Goal: Task Accomplishment & Management: Manage account settings

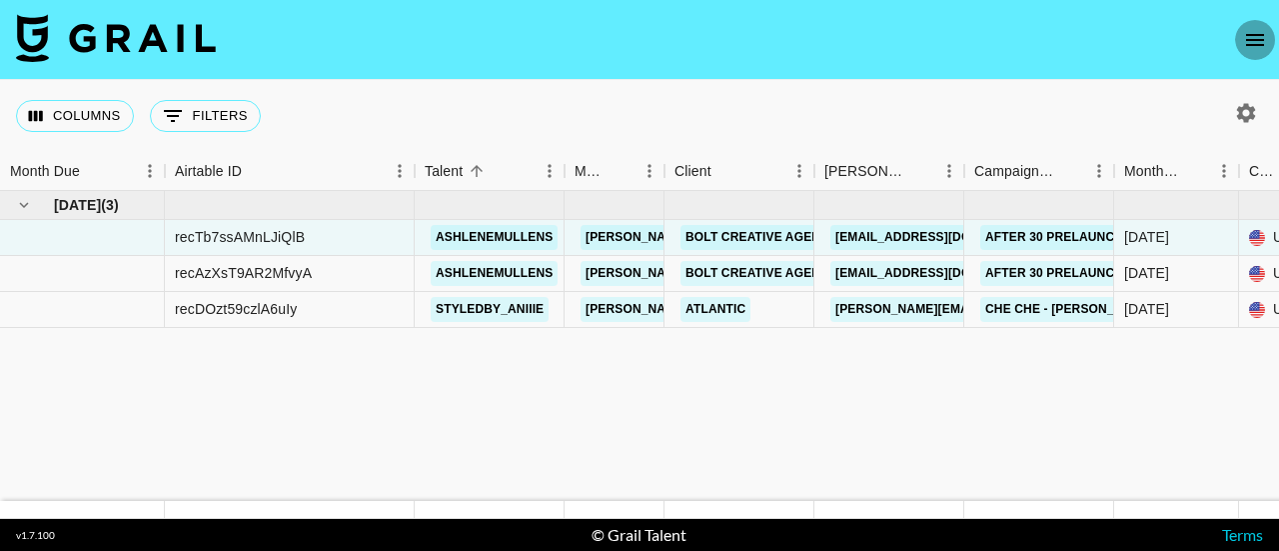
click at [1255, 41] on icon "open drawer" at bounding box center [1255, 40] width 24 height 24
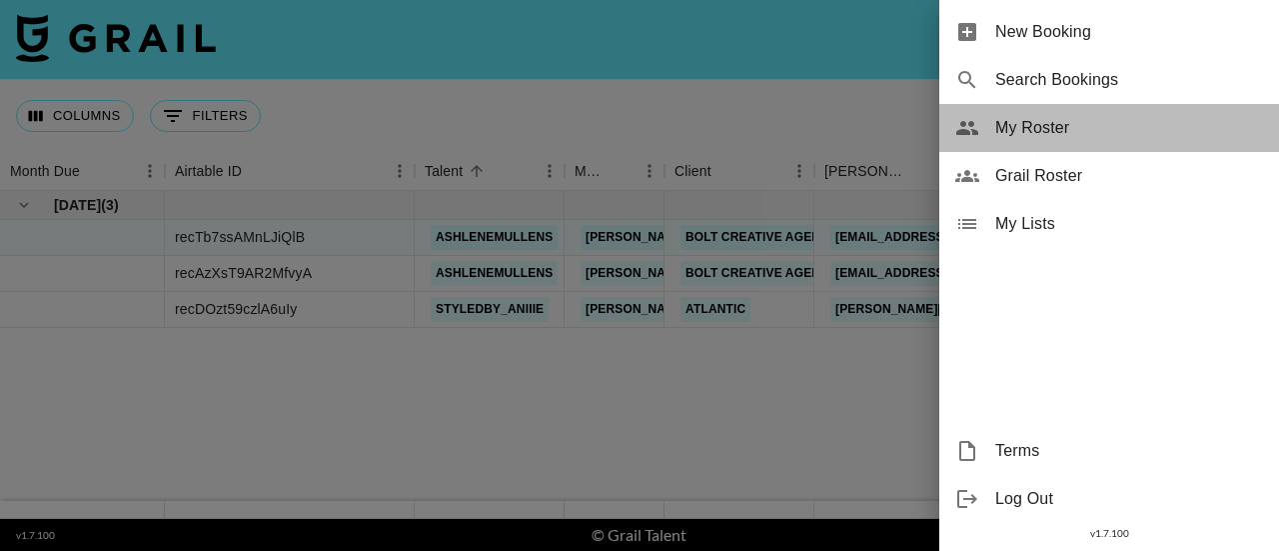
click at [1057, 125] on span "My Roster" at bounding box center [1129, 128] width 268 height 24
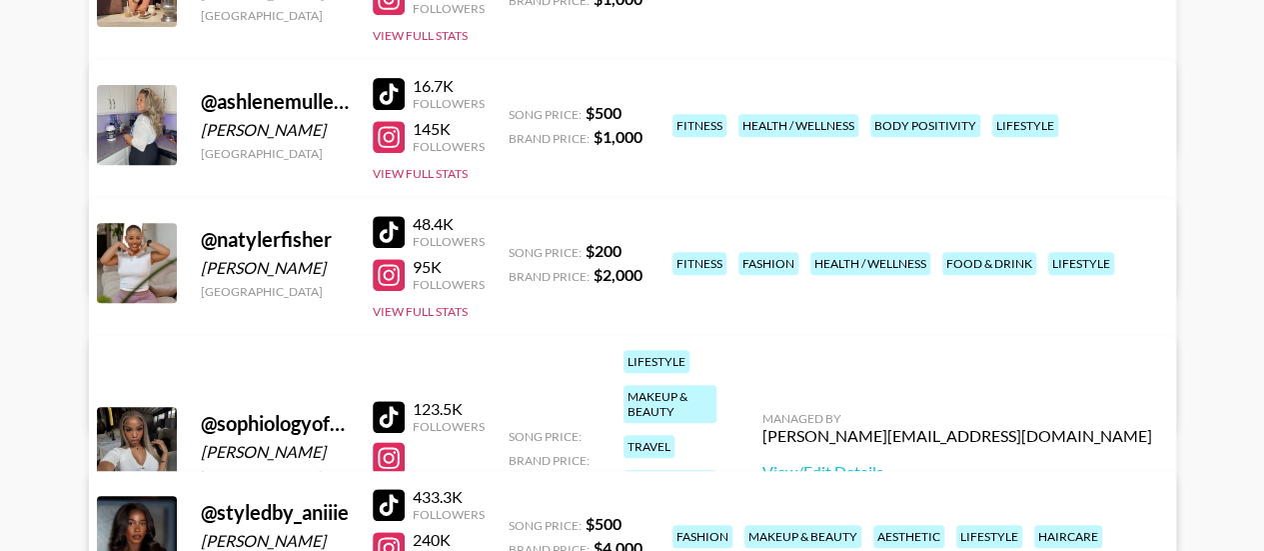
scroll to position [440, 0]
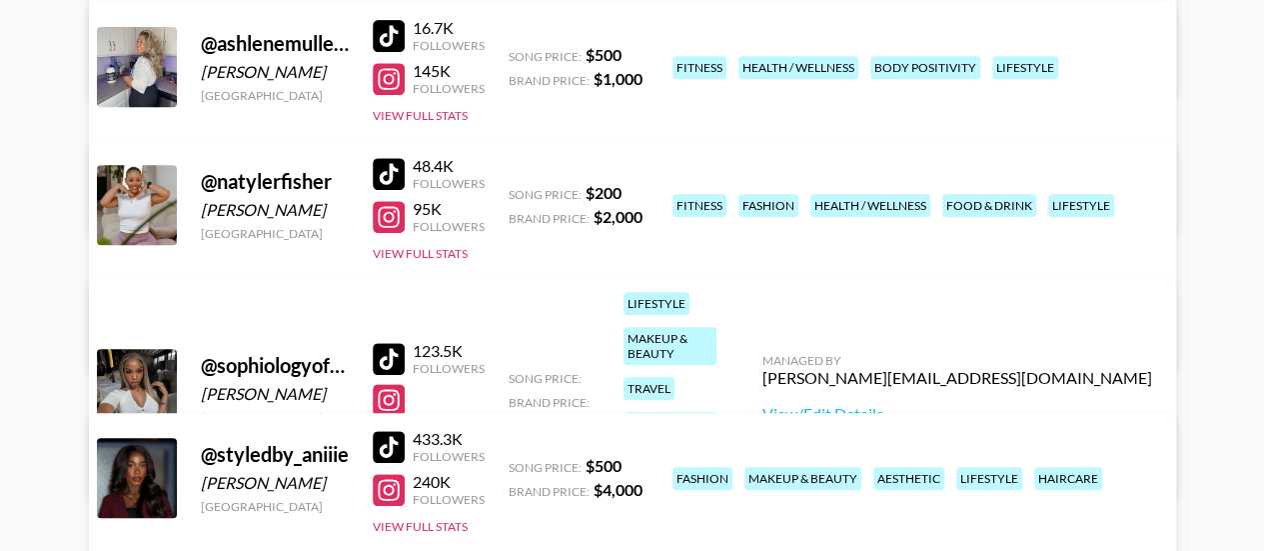
click at [428, 397] on div "@ sophiologyofficial [PERSON_NAME] [GEOGRAPHIC_DATA] 123.5K Followers View Full…" at bounding box center [632, 388] width 1087 height 221
click at [424, 428] on button "View Full Stats" at bounding box center [420, 435] width 95 height 15
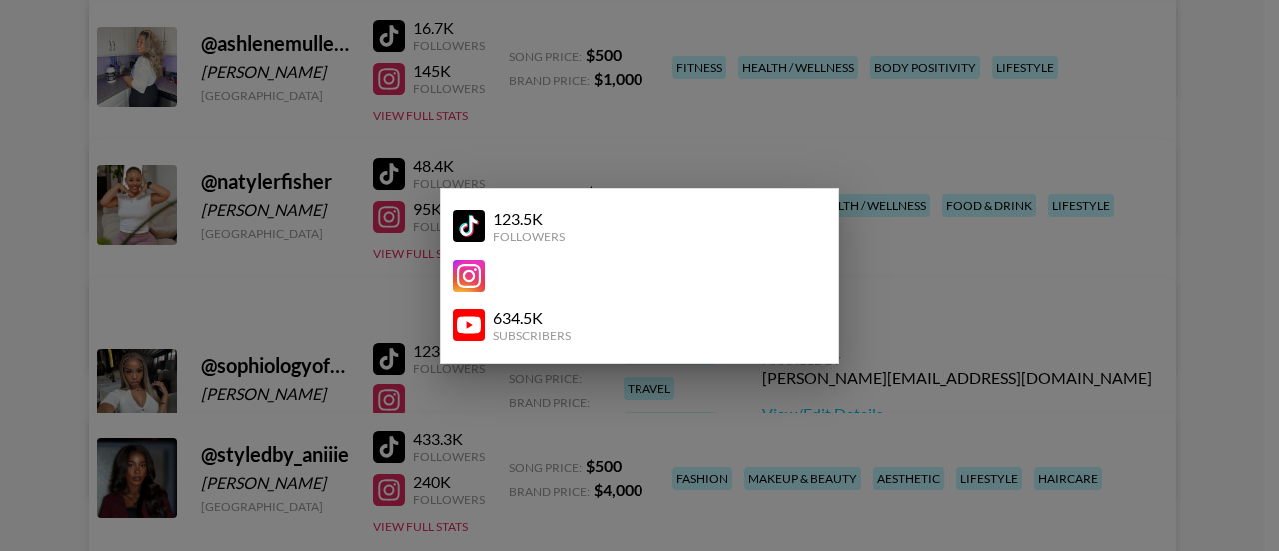
click at [955, 363] on div at bounding box center [639, 275] width 1279 height 551
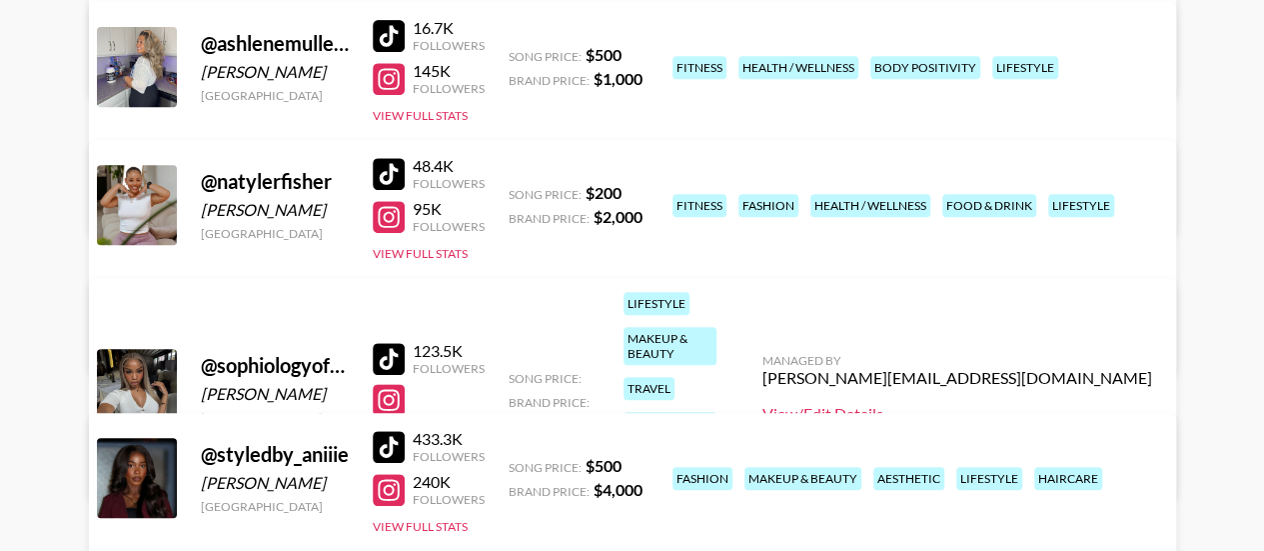
click at [965, 404] on link "View/Edit Details" at bounding box center [957, 414] width 390 height 20
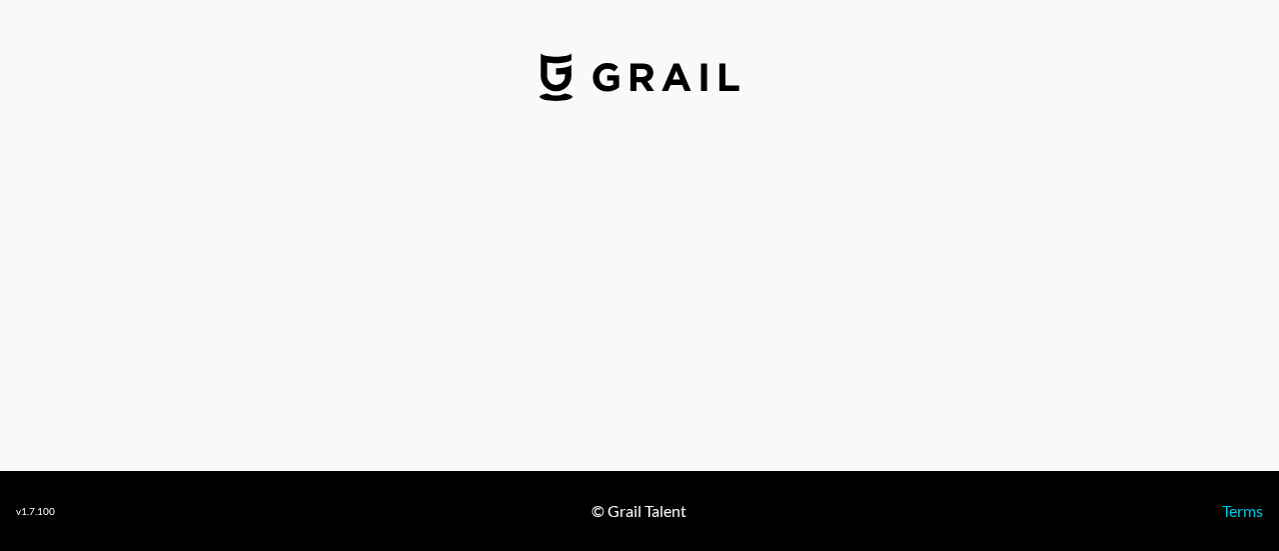
select select "USD"
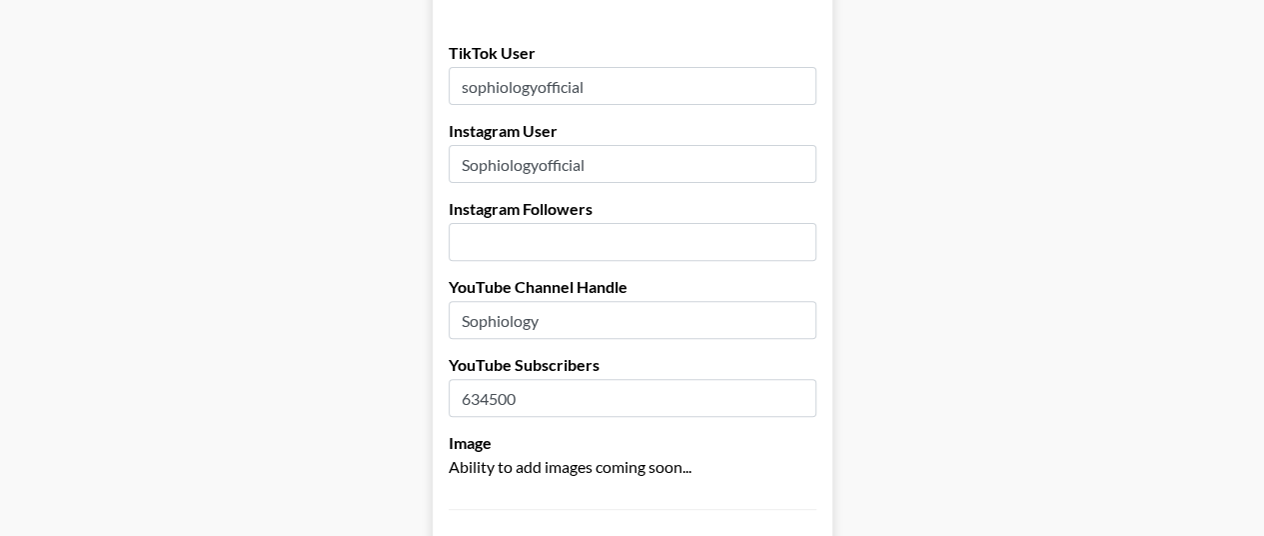
scroll to position [230, 0]
